Goal: Find specific page/section: Find specific page/section

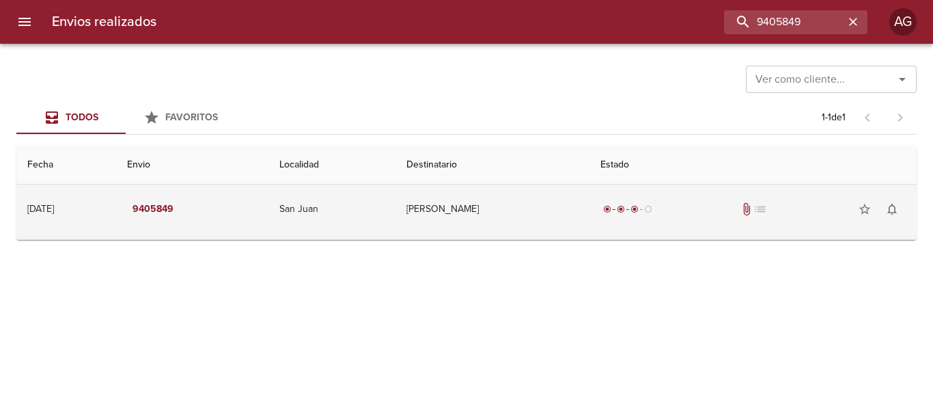
click at [678, 222] on div "radio_button_checked radio_button_checked radio_button_checked radio_button_unc…" at bounding box center [752, 208] width 305 height 27
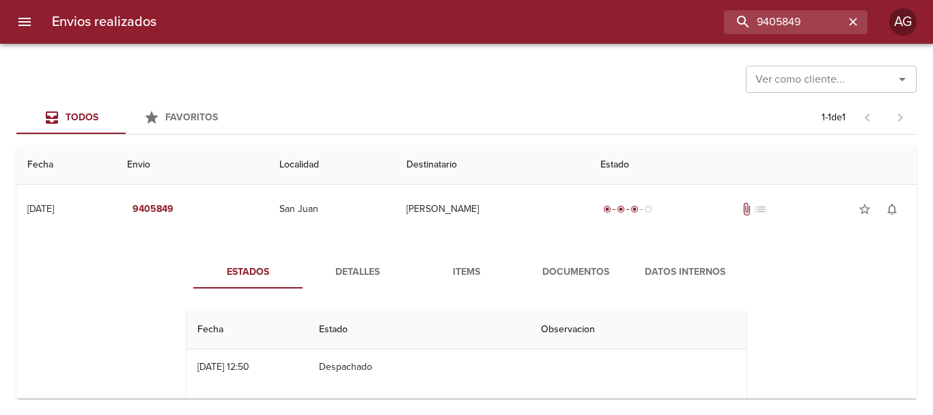
click at [599, 271] on span "Documentos" at bounding box center [575, 272] width 93 height 17
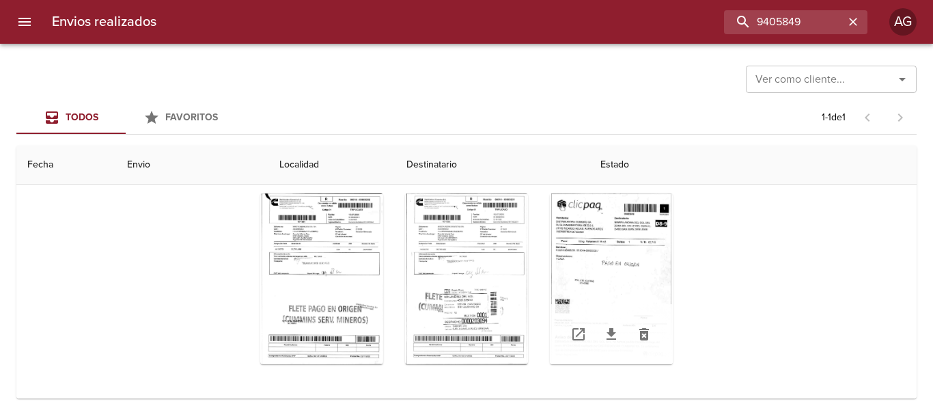
scroll to position [158, 0]
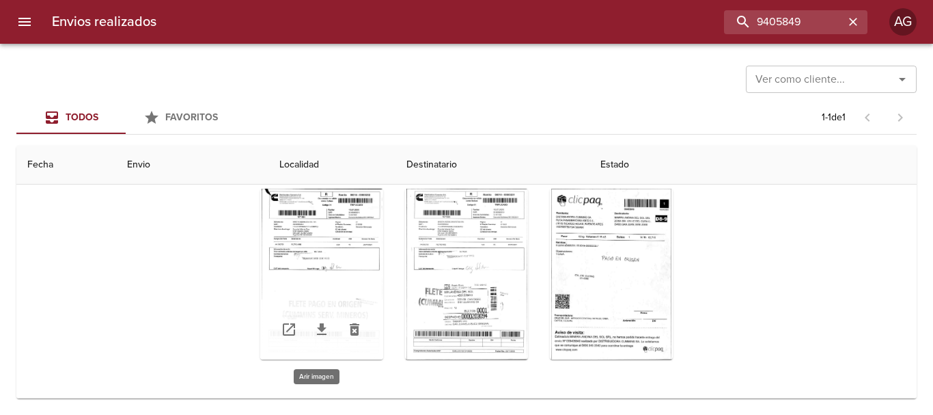
click at [301, 283] on div "Tabla de envíos del cliente" at bounding box center [321, 274] width 123 height 171
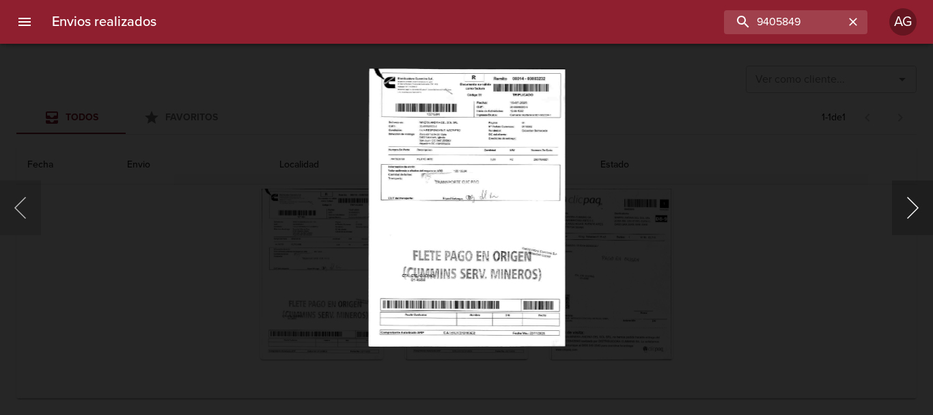
click at [906, 210] on button "Siguiente" at bounding box center [912, 207] width 41 height 55
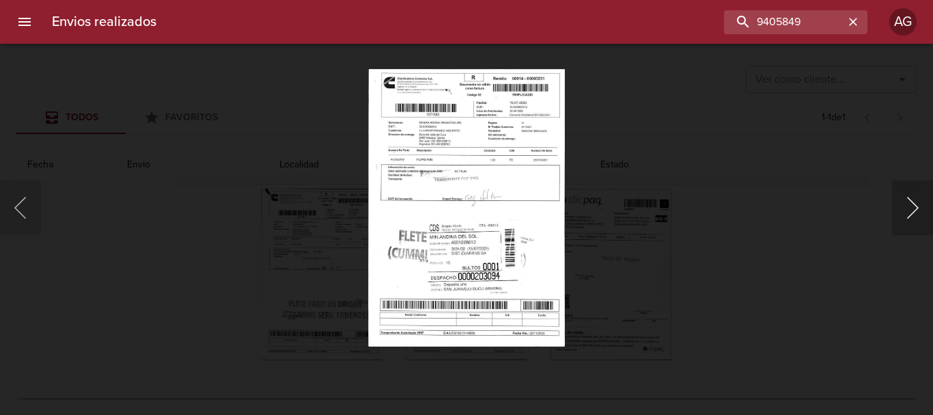
click at [906, 210] on button "Siguiente" at bounding box center [912, 207] width 41 height 55
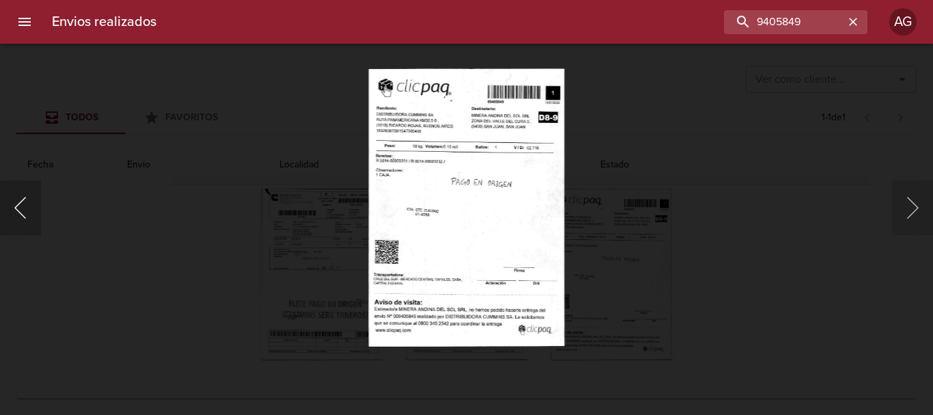
click at [26, 217] on button "Anterior" at bounding box center [20, 207] width 41 height 55
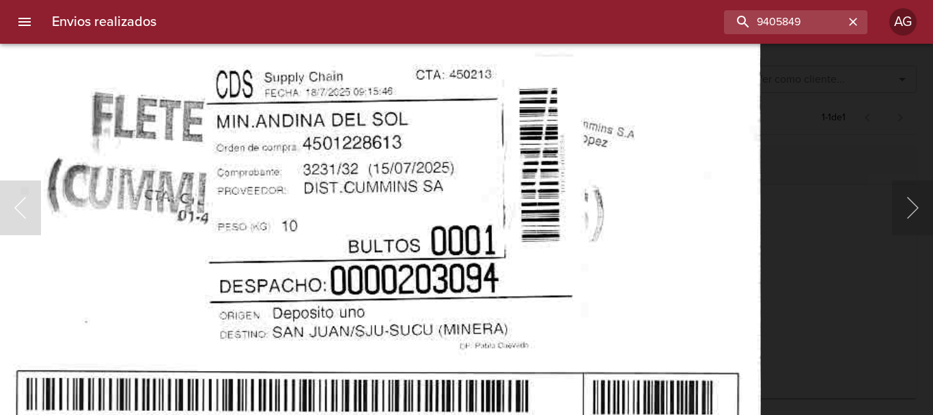
click at [516, 227] on img "Lightbox" at bounding box center [364, 4] width 794 height 1122
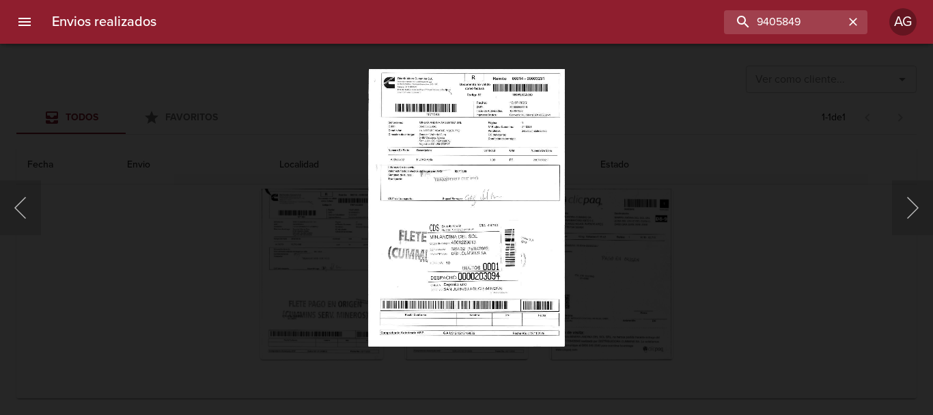
click at [743, 245] on div "Lightbox" at bounding box center [466, 207] width 933 height 415
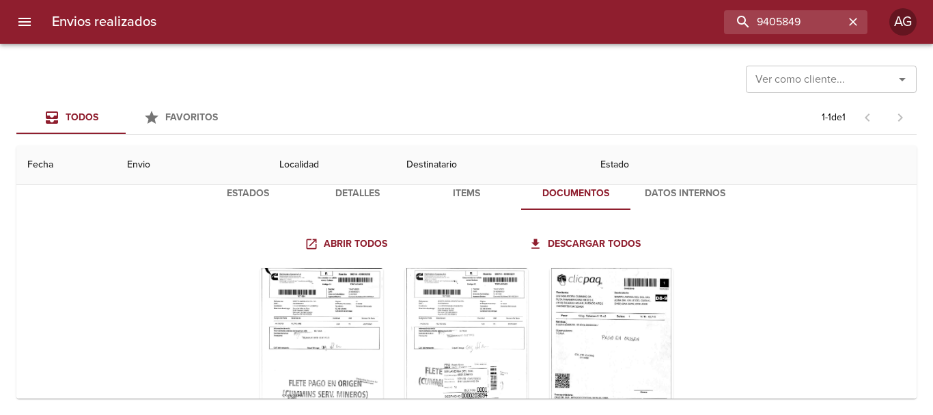
scroll to position [0, 0]
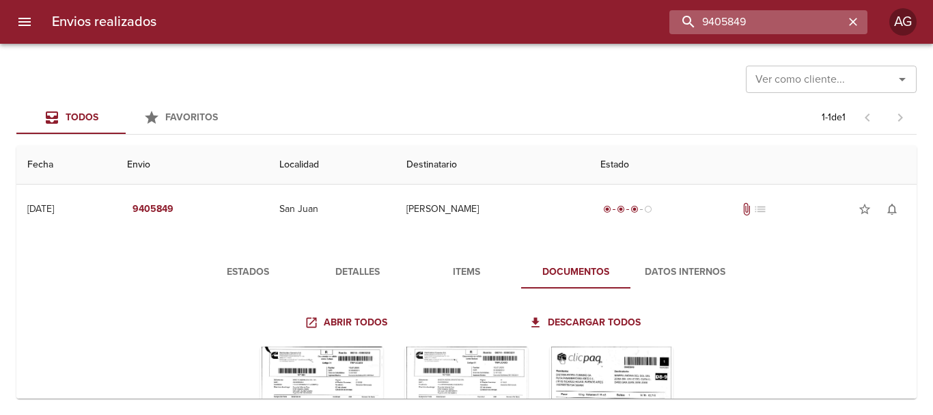
click at [825, 18] on input "9405849" at bounding box center [756, 22] width 175 height 24
paste input "92287"
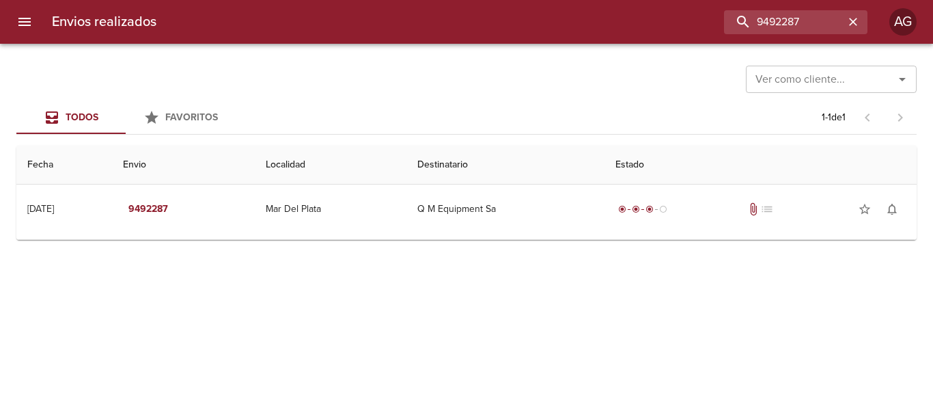
click at [563, 245] on div "Ver como cliente... Ver como cliente... Todos Favoritos 1 - 1 de 1 Fecha Envio …" at bounding box center [466, 229] width 933 height 371
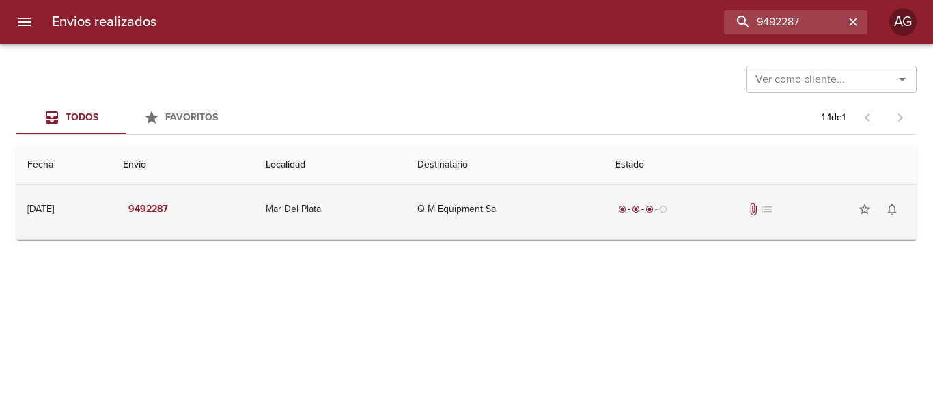
click at [561, 218] on td "Q M Equipment Sa" at bounding box center [505, 208] width 198 height 49
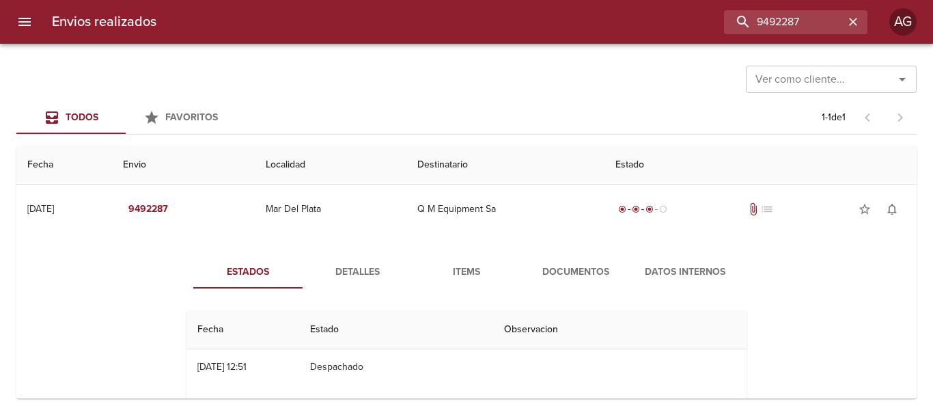
click at [548, 282] on button "Documentos" at bounding box center [575, 271] width 109 height 33
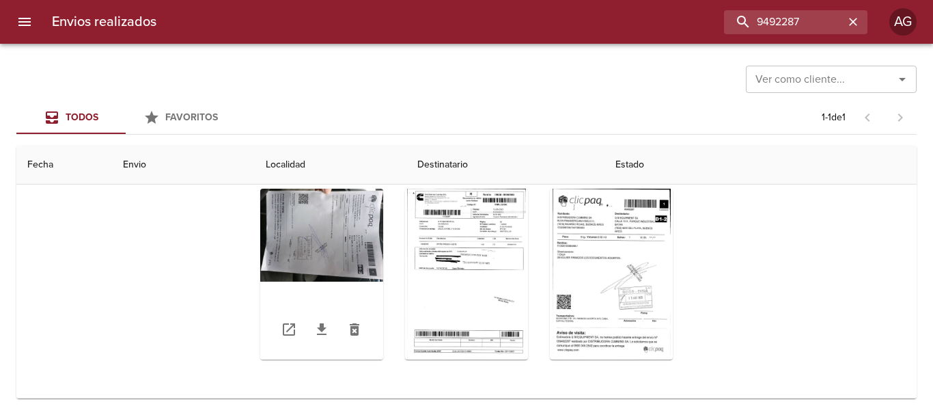
scroll to position [158, 0]
click at [335, 252] on div "Tabla de envíos del cliente" at bounding box center [321, 274] width 123 height 171
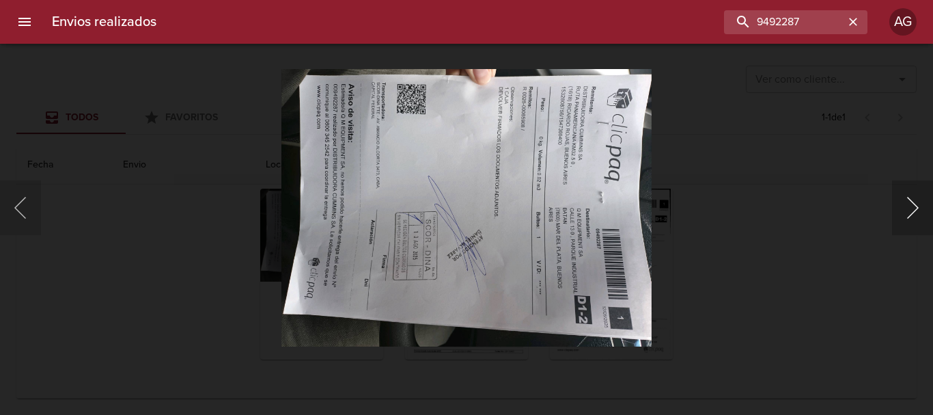
click at [902, 204] on button "Siguiente" at bounding box center [912, 207] width 41 height 55
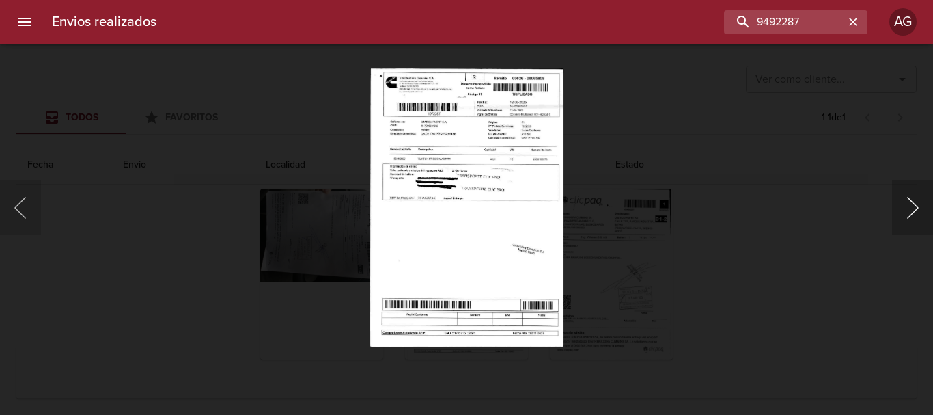
drag, startPoint x: 889, startPoint y: 228, endPoint x: 899, endPoint y: 229, distance: 10.3
click at [895, 229] on div "Lightbox" at bounding box center [466, 207] width 933 height 415
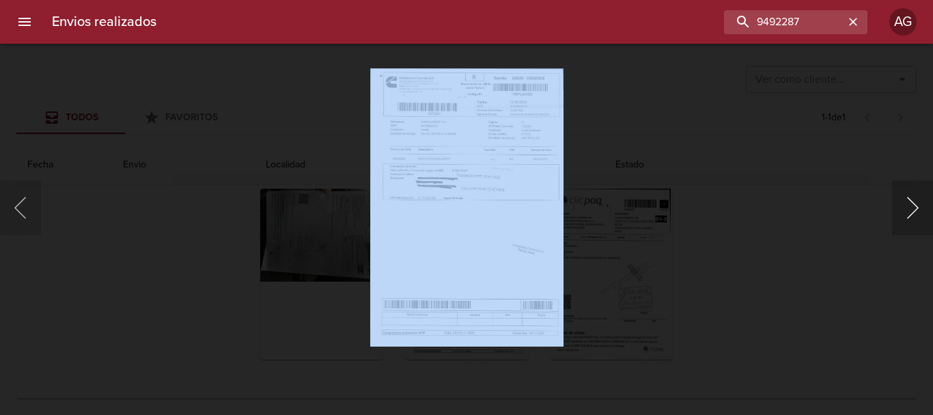
click at [904, 228] on button "Siguiente" at bounding box center [912, 207] width 41 height 55
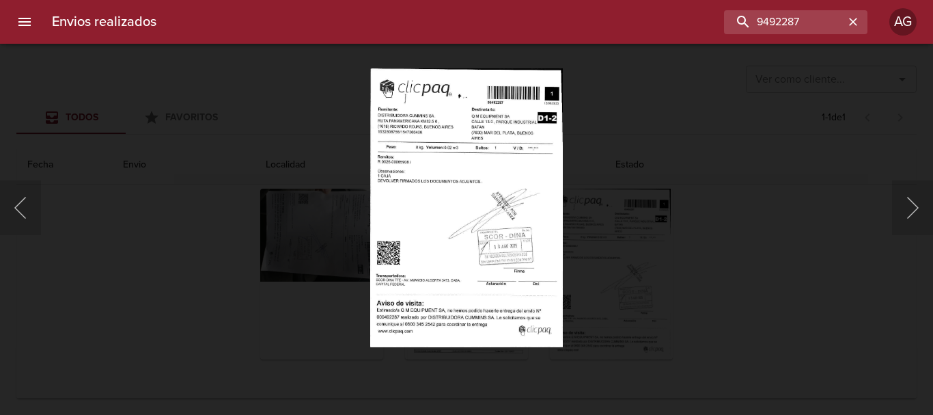
click at [825, 223] on div "Lightbox" at bounding box center [466, 207] width 933 height 415
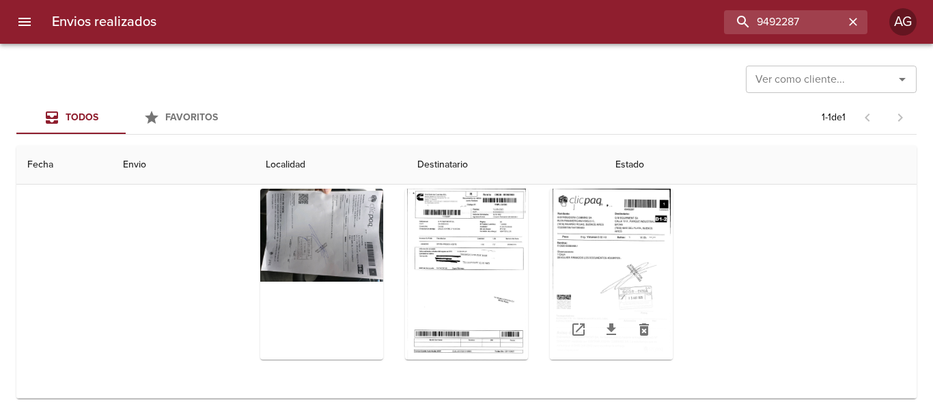
click at [648, 273] on div "Tabla de envíos del cliente" at bounding box center [611, 274] width 123 height 171
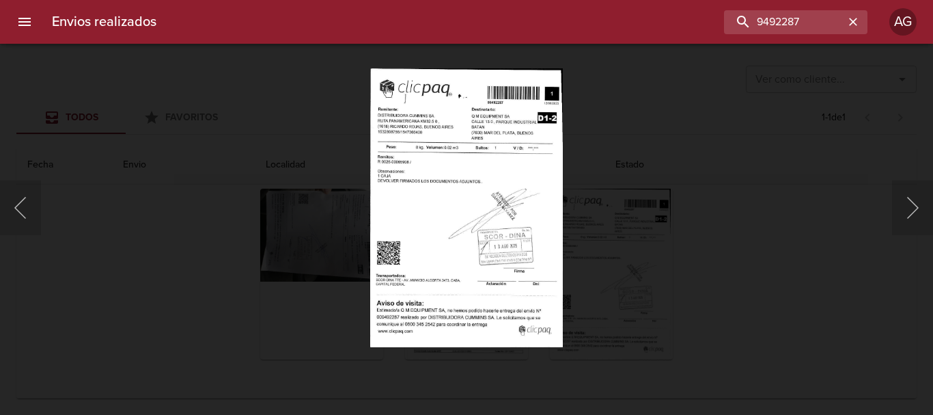
click at [680, 250] on div "Lightbox" at bounding box center [466, 207] width 933 height 415
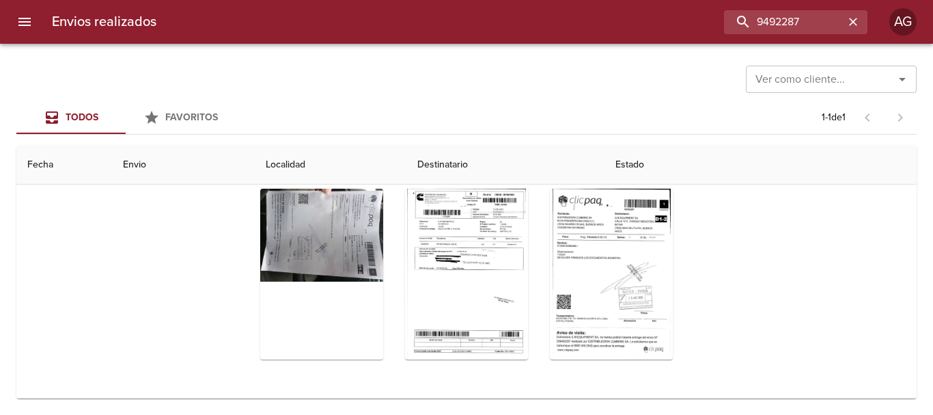
click at [755, 34] on div "Envios realizados 9492287 AG" at bounding box center [466, 22] width 933 height 44
click at [786, 20] on input "9492287" at bounding box center [756, 22] width 175 height 24
paste input "28"
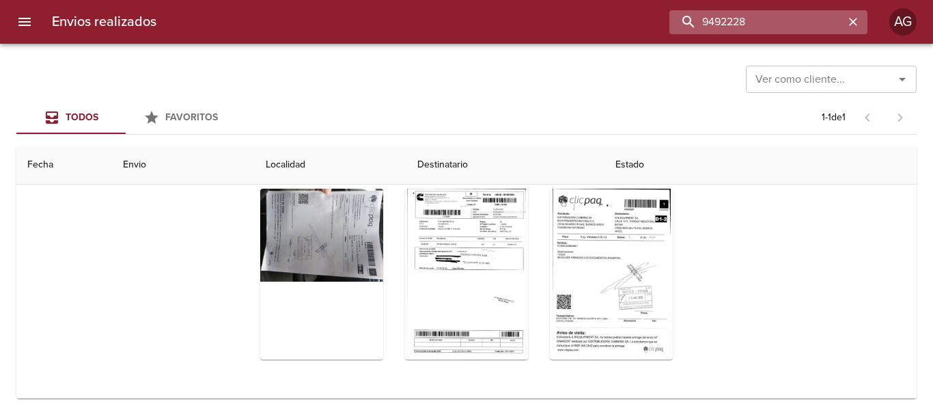
type input "9492228"
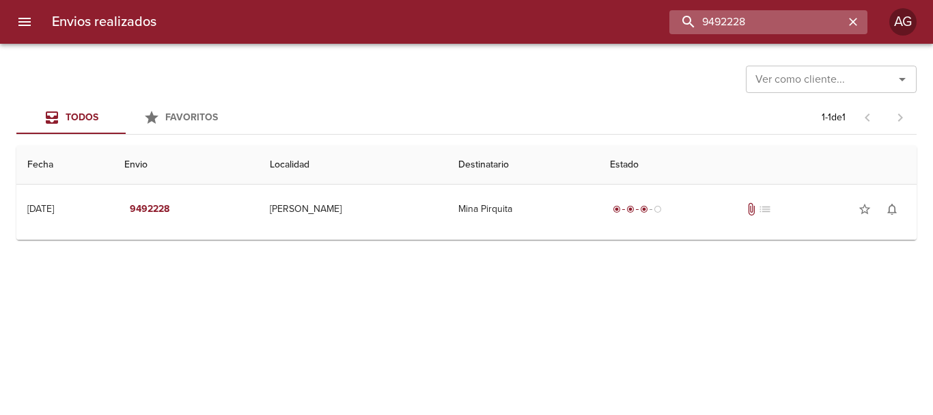
scroll to position [0, 0]
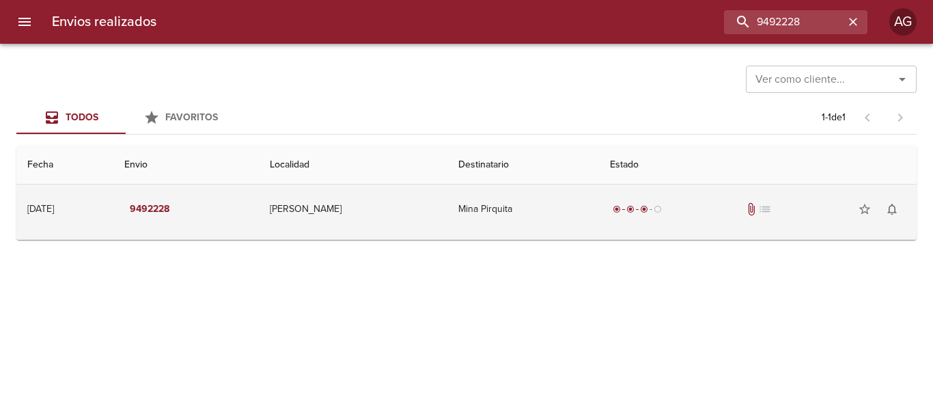
click at [494, 227] on td "Mina Pirquita" at bounding box center [523, 208] width 152 height 49
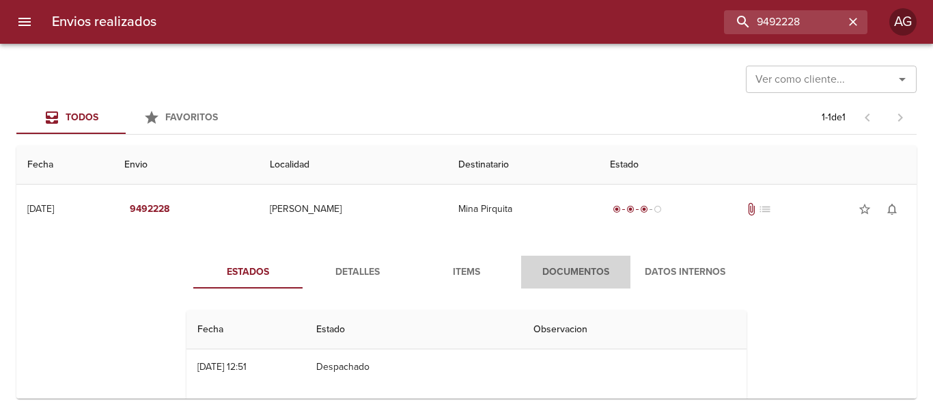
click at [557, 275] on span "Documentos" at bounding box center [575, 272] width 93 height 17
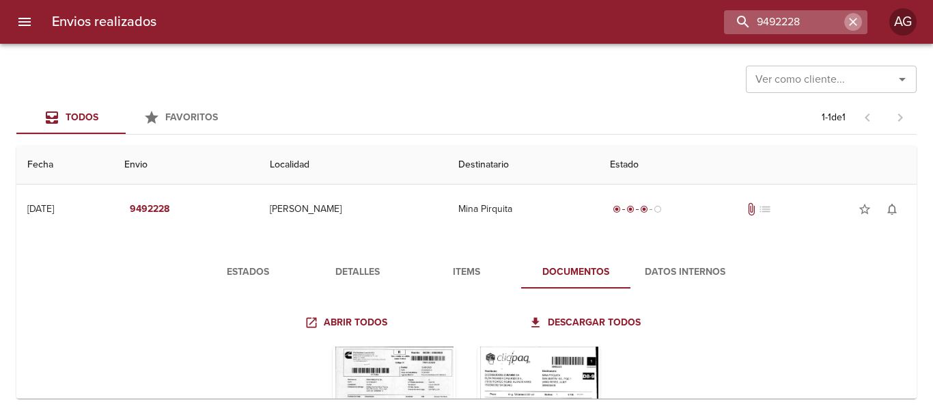
click at [848, 22] on icon "button" at bounding box center [853, 22] width 14 height 14
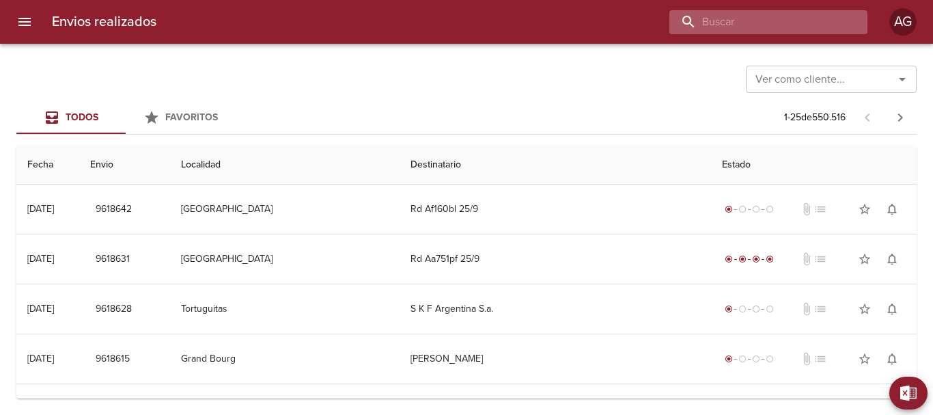
click at [779, 29] on input "buscar" at bounding box center [756, 22] width 175 height 24
paste input "9441809"
type input "9441809"
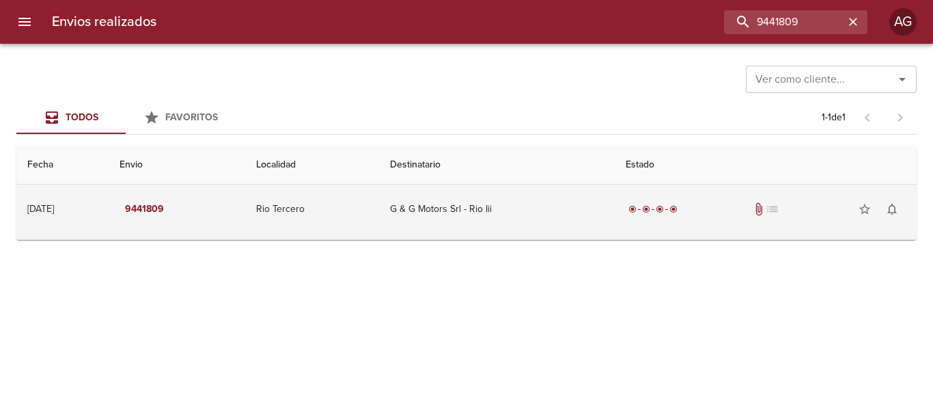
click at [612, 225] on td "G & G Motors Srl - Rio Iii" at bounding box center [497, 208] width 236 height 49
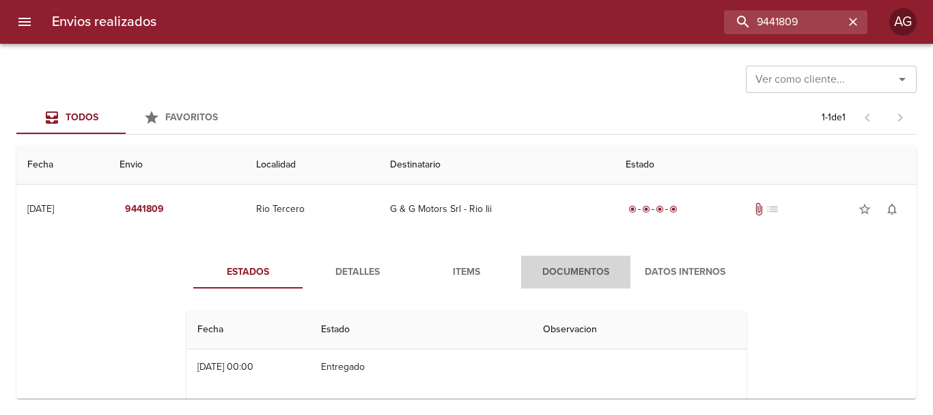
click at [600, 268] on span "Documentos" at bounding box center [575, 272] width 93 height 17
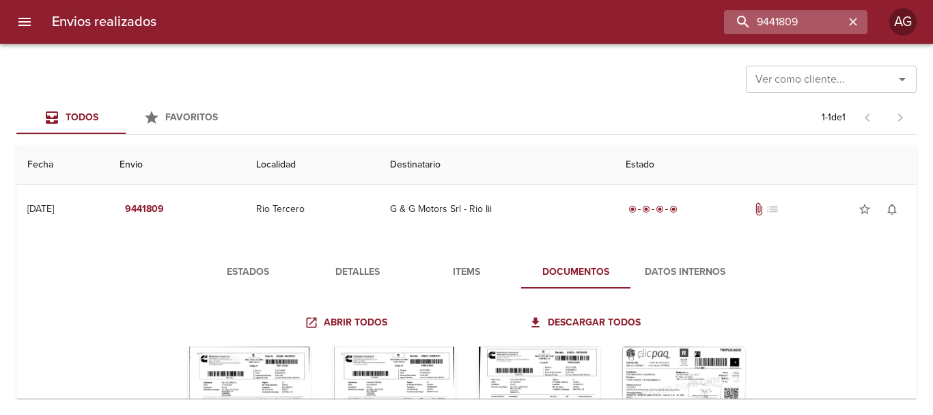
click at [859, 27] on icon "button" at bounding box center [853, 22] width 14 height 14
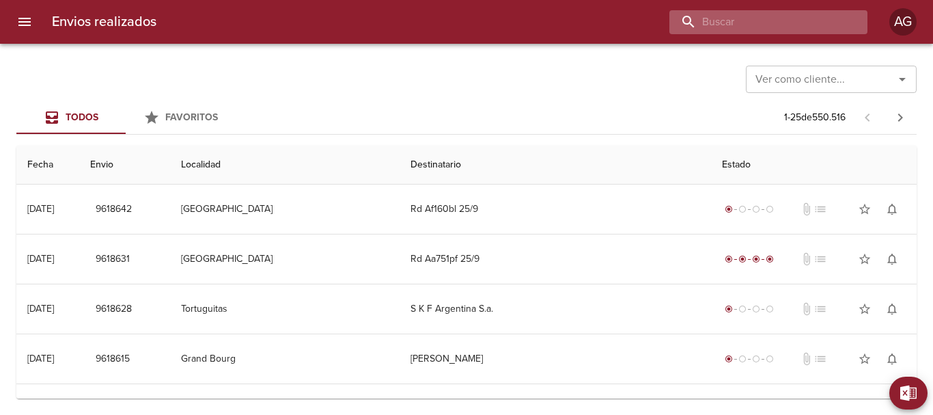
click at [760, 20] on input "buscar" at bounding box center [756, 22] width 175 height 24
paste input "9227423"
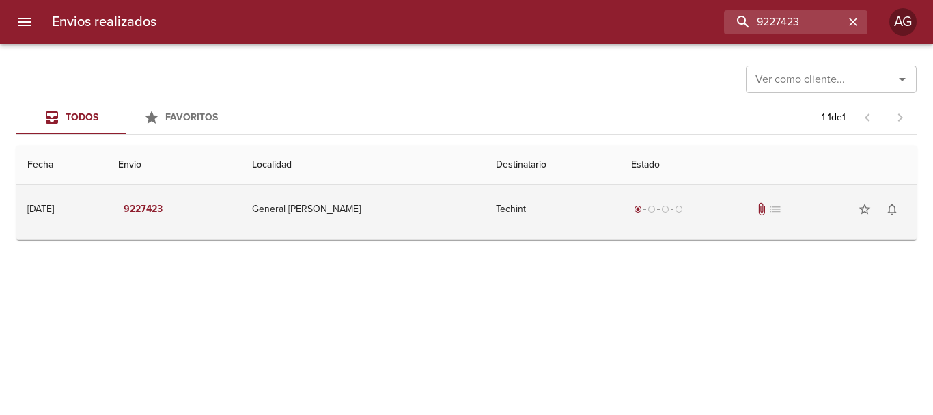
click at [626, 229] on td "radio_button_checked radio_button_unchecked radio_button_unchecked radio_button…" at bounding box center [768, 208] width 296 height 49
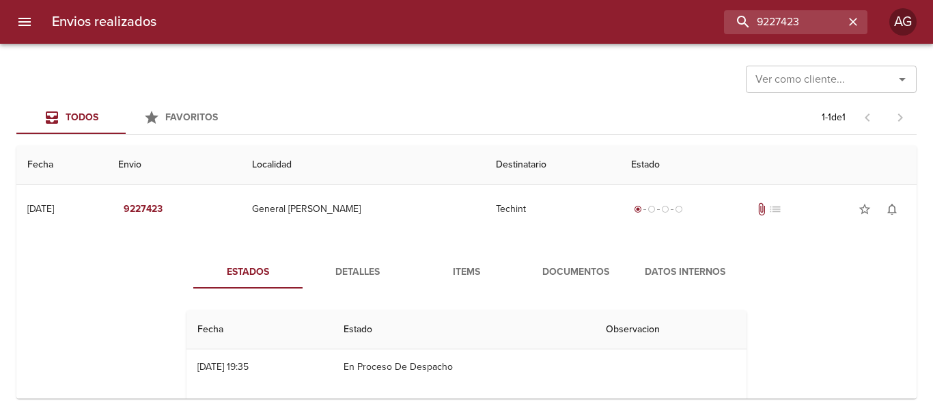
click at [580, 275] on span "Documentos" at bounding box center [575, 272] width 93 height 17
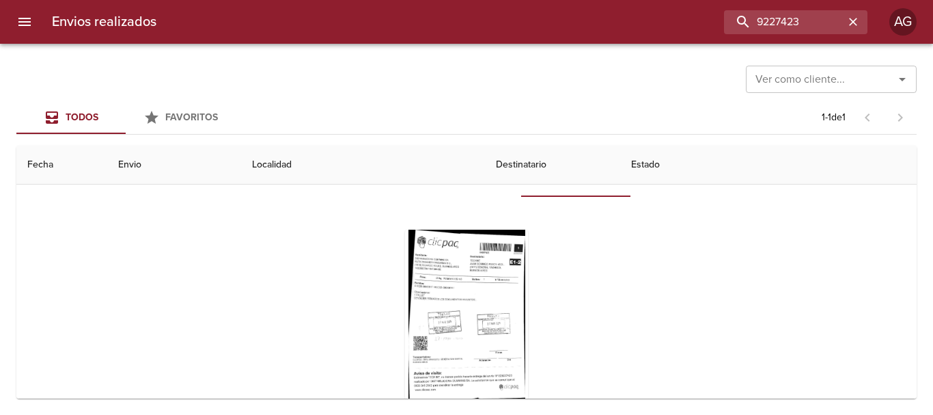
scroll to position [133, 0]
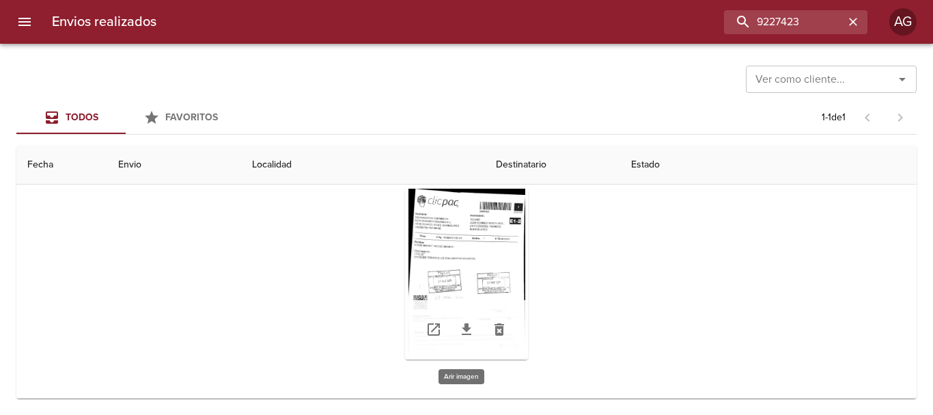
click at [508, 259] on div "Tabla de envíos del cliente" at bounding box center [466, 274] width 123 height 171
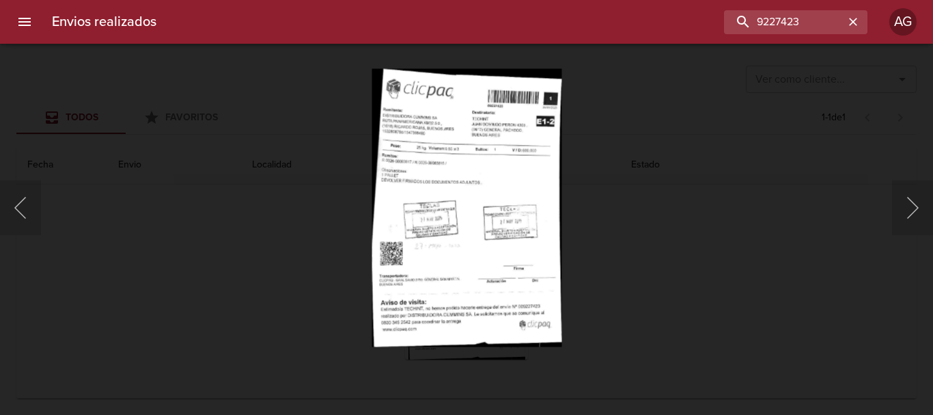
click at [628, 262] on div "Lightbox" at bounding box center [466, 207] width 933 height 415
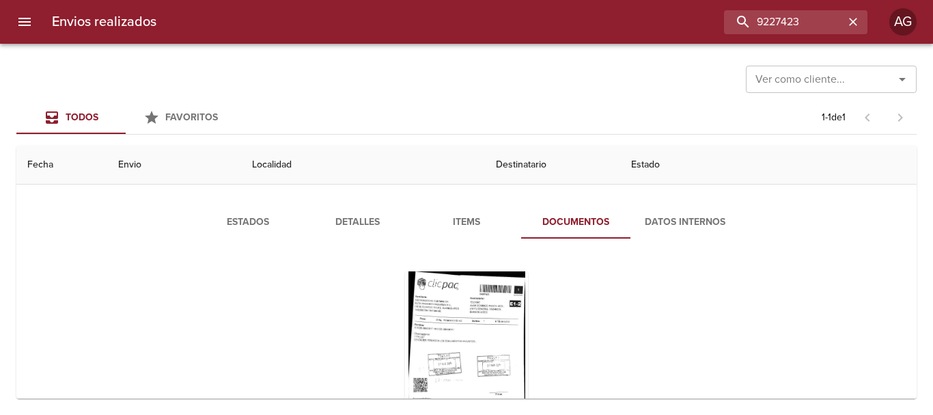
scroll to position [0, 0]
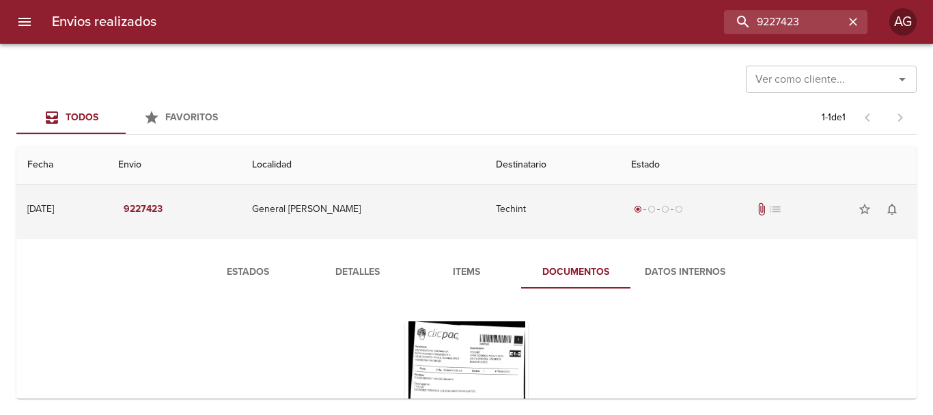
click at [620, 225] on td "radio_button_checked radio_button_unchecked radio_button_unchecked radio_button…" at bounding box center [768, 208] width 296 height 49
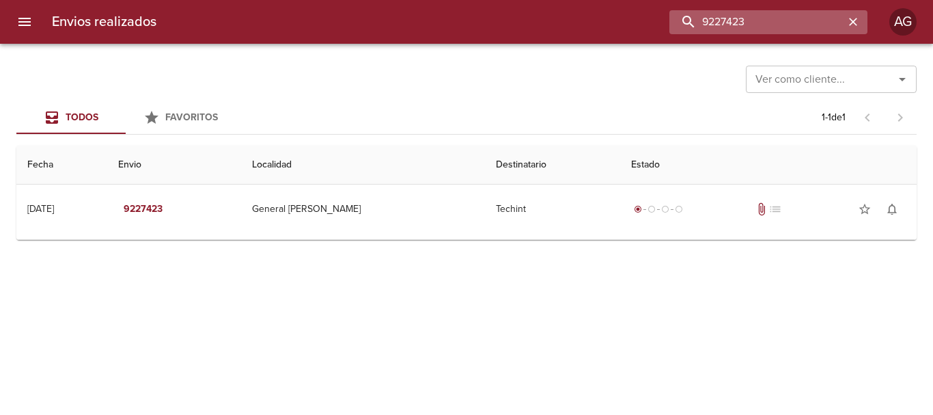
click at [801, 19] on input "9227423" at bounding box center [756, 22] width 175 height 24
paste input "40158"
type input "9240158"
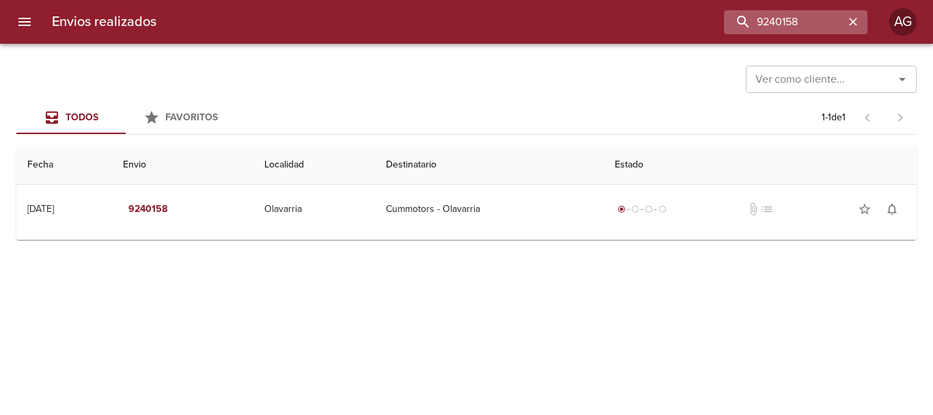
click at [852, 32] on div "9240158" at bounding box center [795, 22] width 143 height 24
click at [855, 26] on icon "button" at bounding box center [853, 22] width 14 height 14
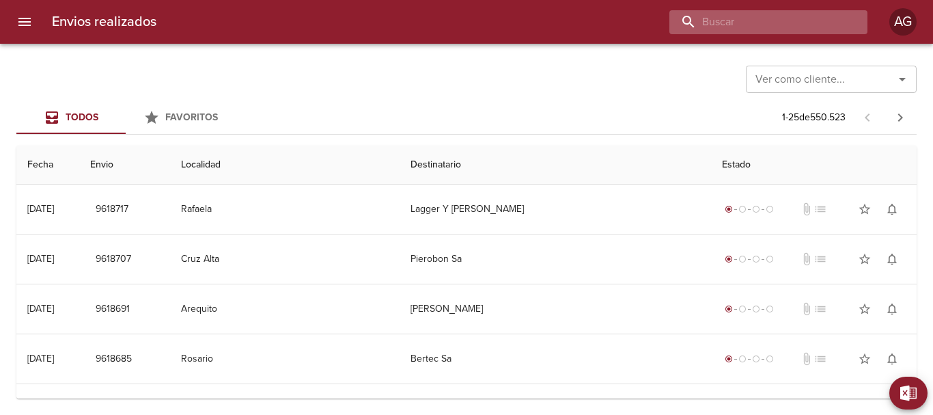
click at [779, 25] on input "buscar" at bounding box center [756, 22] width 175 height 24
paste input "9256305"
type input "9256305"
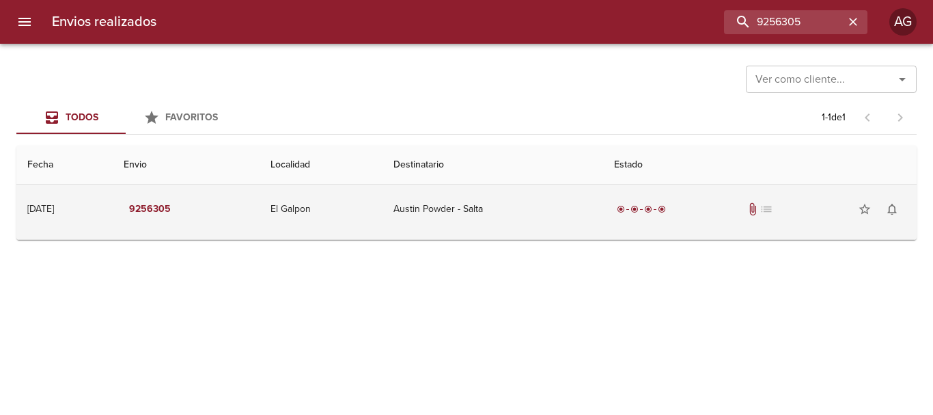
click at [586, 232] on td "Austin Powder - Salta" at bounding box center [493, 208] width 221 height 49
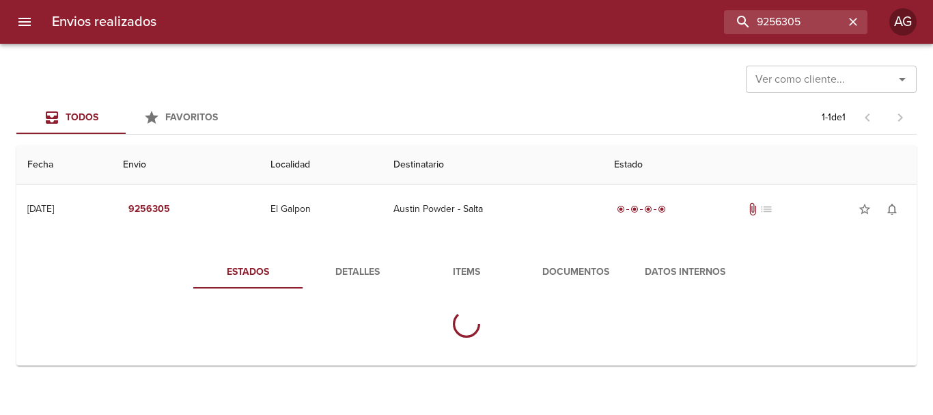
click at [589, 277] on span "Documentos" at bounding box center [575, 272] width 93 height 17
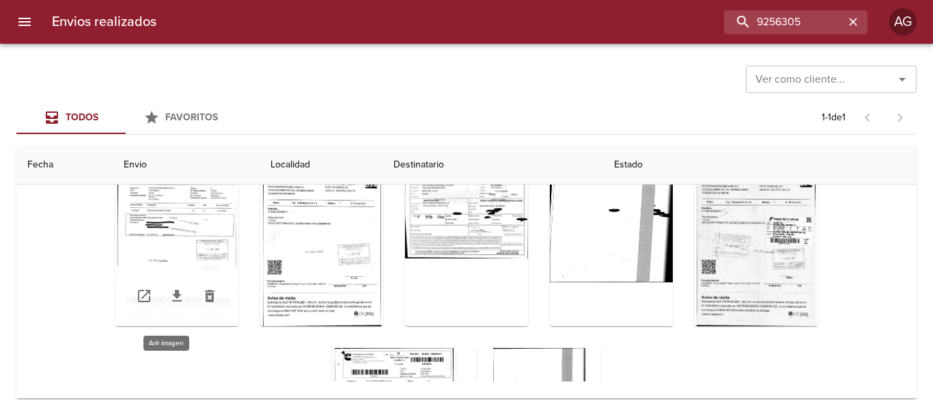
click at [195, 220] on div "Tabla de envíos del cliente" at bounding box center [176, 240] width 123 height 171
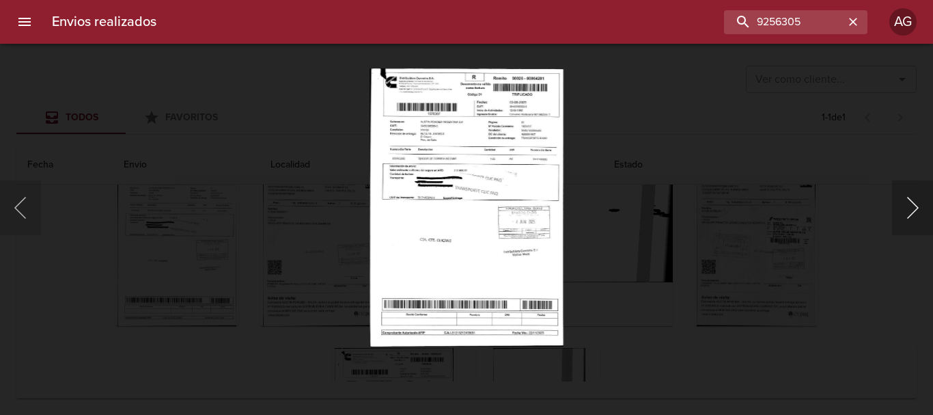
click at [915, 204] on button "Siguiente" at bounding box center [912, 207] width 41 height 55
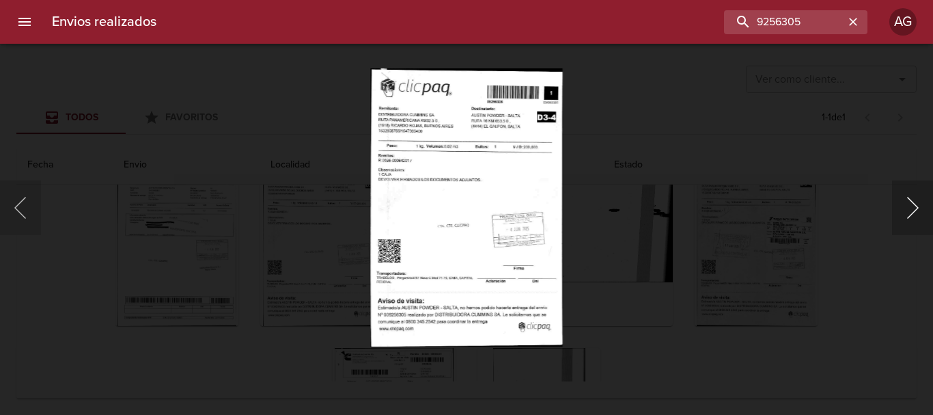
click at [915, 204] on button "Siguiente" at bounding box center [912, 207] width 41 height 55
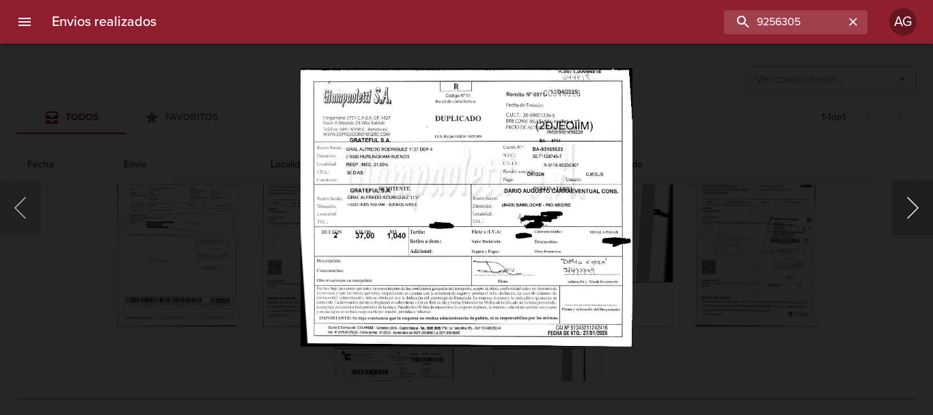
click at [915, 204] on button "Siguiente" at bounding box center [912, 207] width 41 height 55
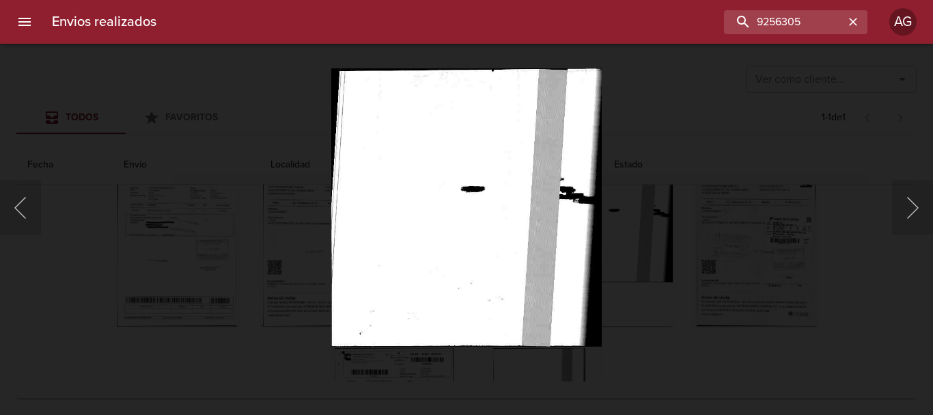
drag, startPoint x: 893, startPoint y: 219, endPoint x: 856, endPoint y: 238, distance: 42.2
click at [889, 223] on div "Lightbox" at bounding box center [466, 207] width 933 height 415
click at [729, 284] on div "Lightbox" at bounding box center [466, 207] width 933 height 415
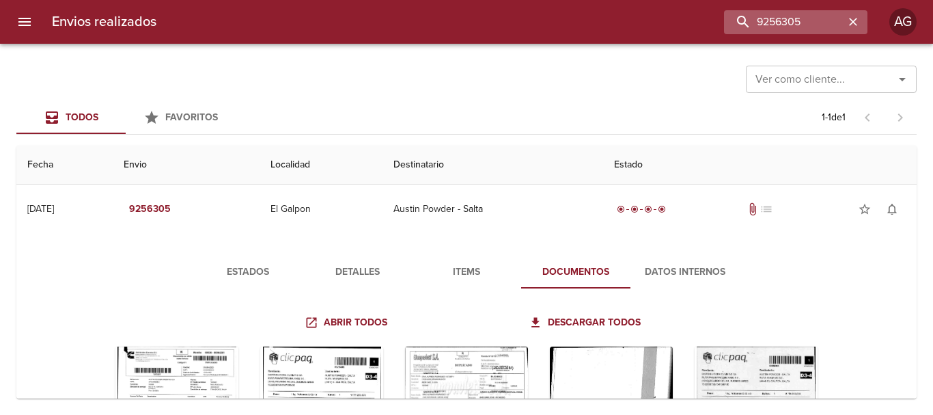
click at [852, 20] on icon "button" at bounding box center [853, 22] width 8 height 8
